Goal: Navigation & Orientation: Find specific page/section

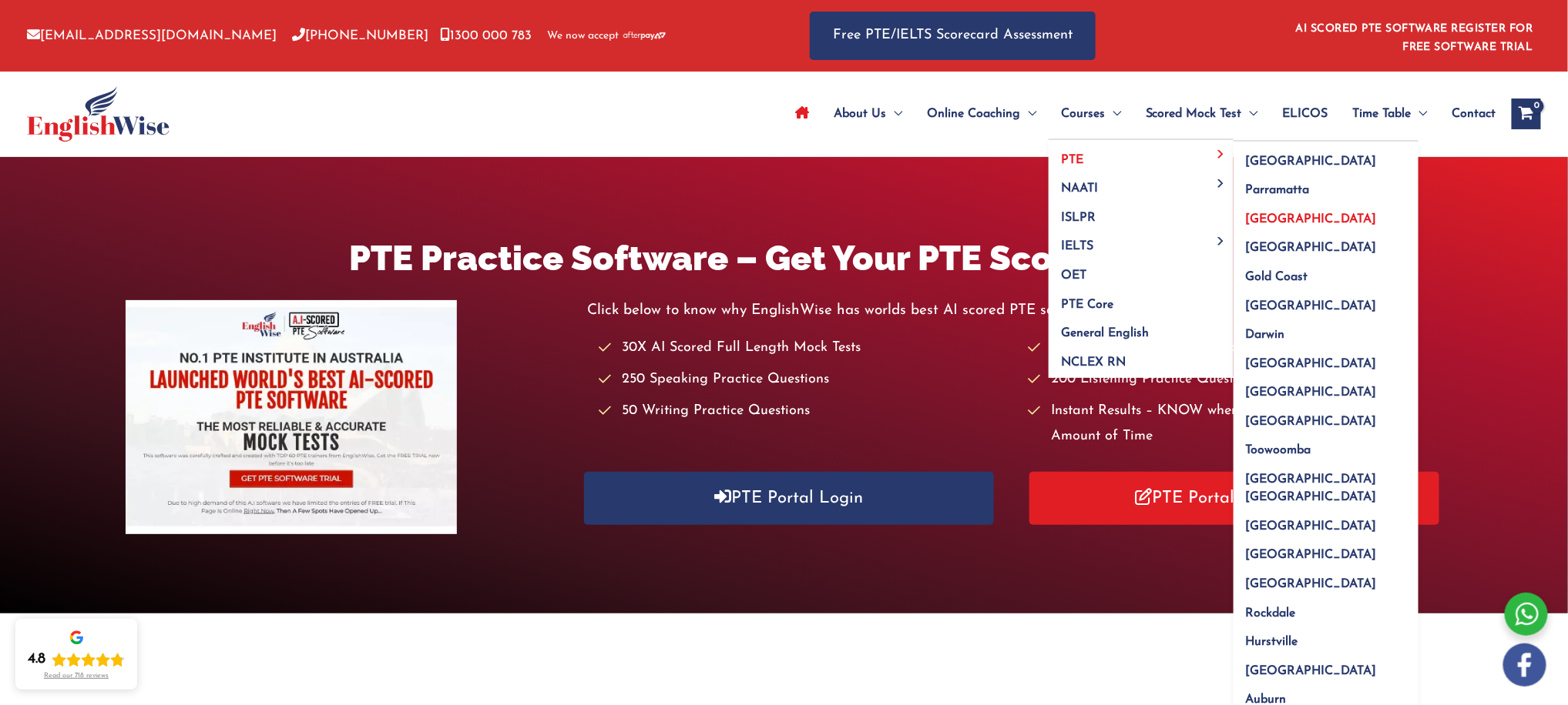
click at [1267, 213] on span "[GEOGRAPHIC_DATA]" at bounding box center [1311, 219] width 131 height 12
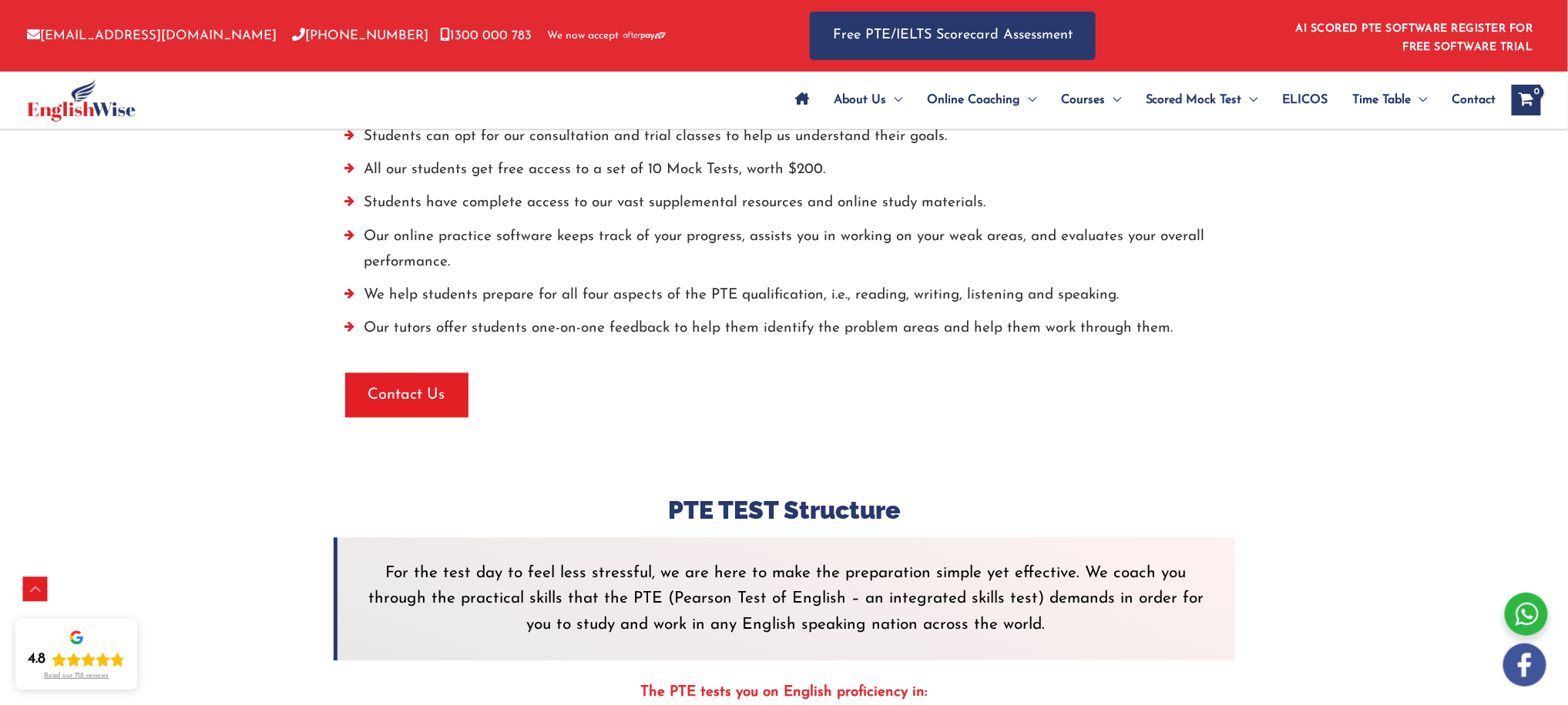
scroll to position [4395, 0]
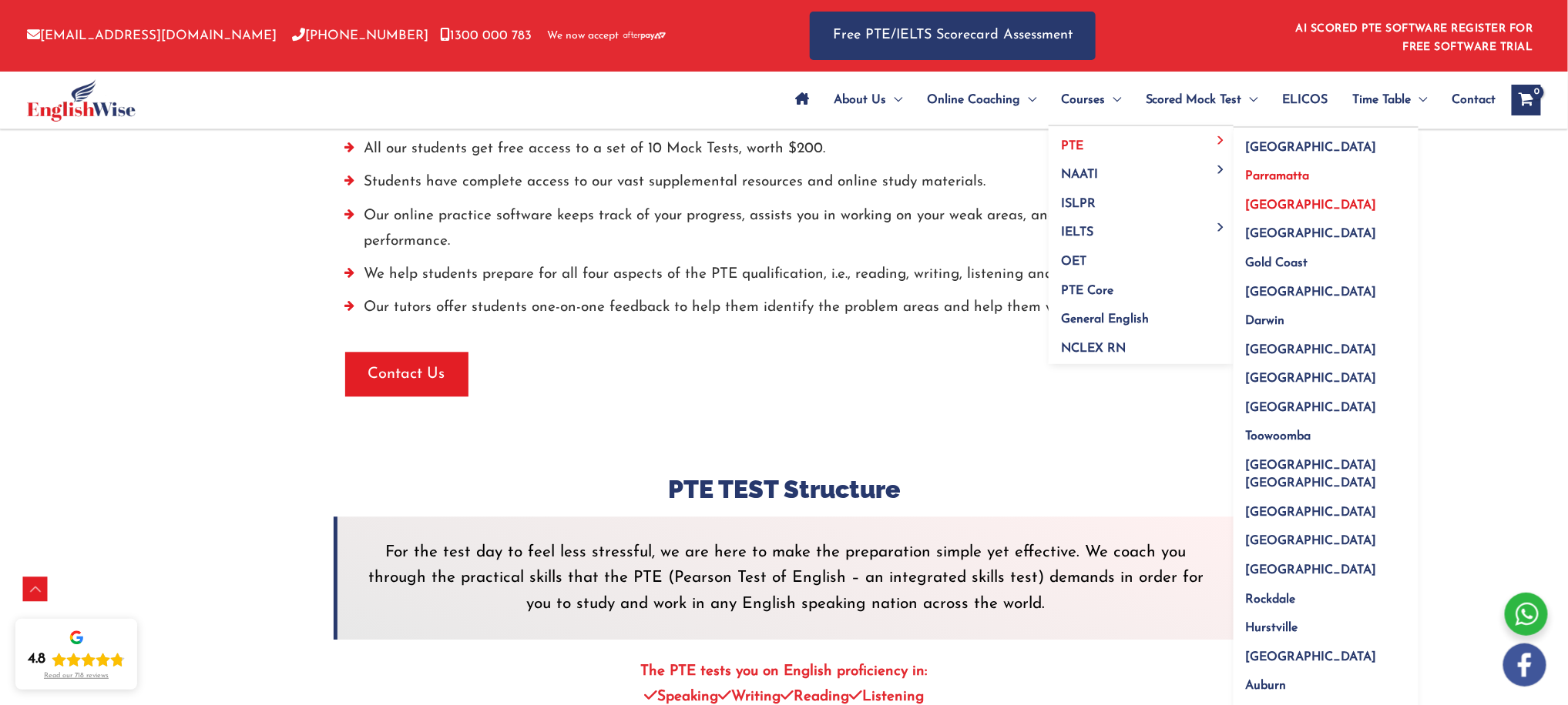
click at [1264, 172] on span "Parramatta" at bounding box center [1278, 176] width 64 height 12
